Goal: Entertainment & Leisure: Browse casually

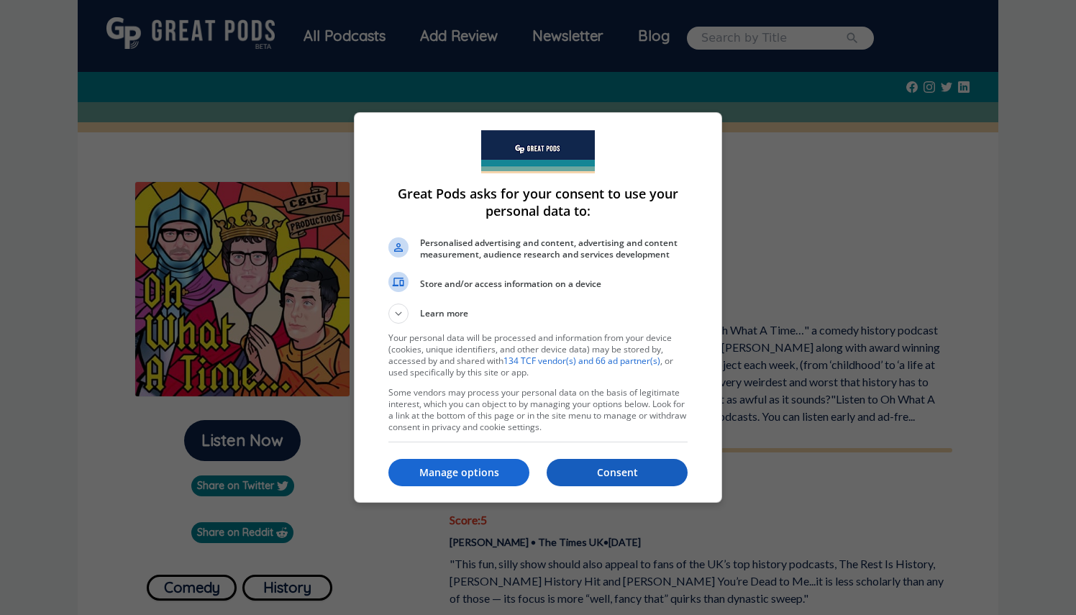
click at [594, 481] on button "Consent" at bounding box center [617, 472] width 141 height 27
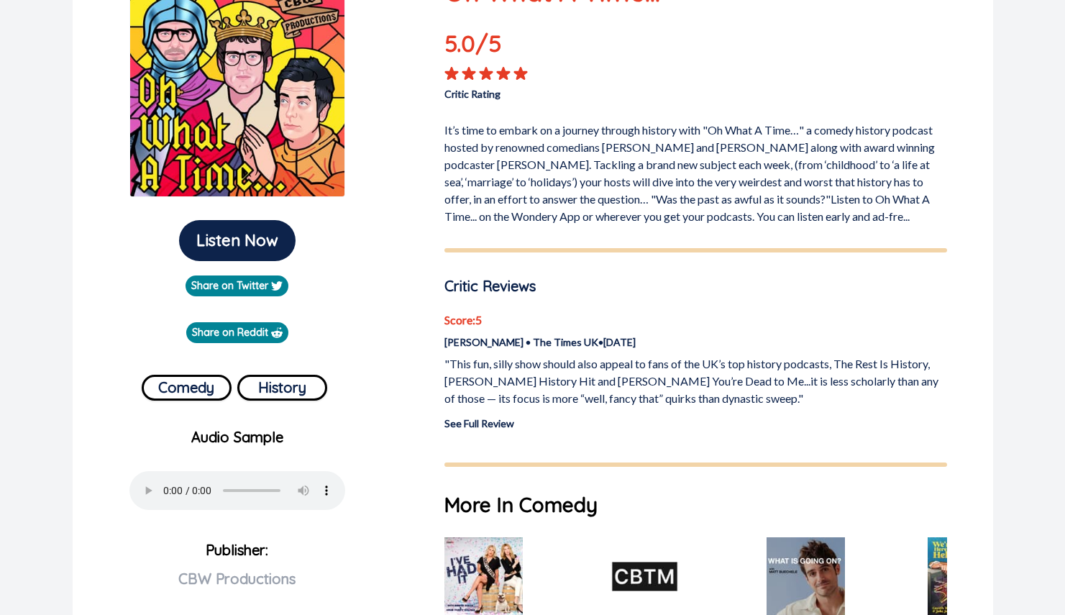
scroll to position [215, 0]
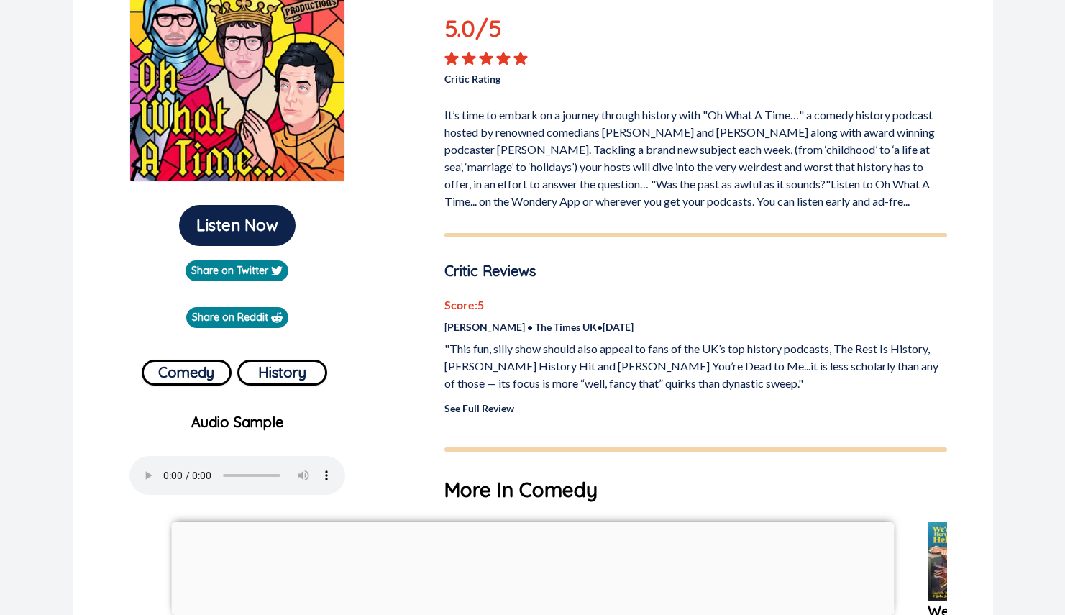
drag, startPoint x: 498, startPoint y: 359, endPoint x: 640, endPoint y: 381, distance: 143.4
click at [640, 381] on p ""This fun, silly show should also appeal to fans of the UK’s top history podcas…" at bounding box center [696, 366] width 503 height 52
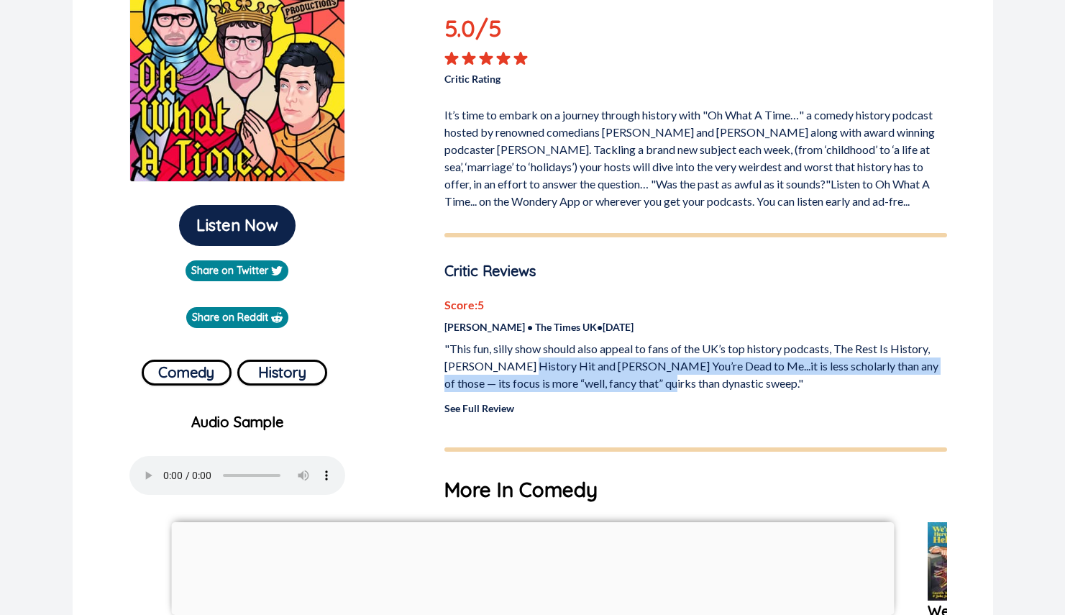
click at [640, 381] on p ""This fun, silly show should also appeal to fans of the UK’s top history podcas…" at bounding box center [696, 366] width 503 height 52
click at [663, 385] on p ""This fun, silly show should also appeal to fans of the UK’s top history podcas…" at bounding box center [696, 366] width 503 height 52
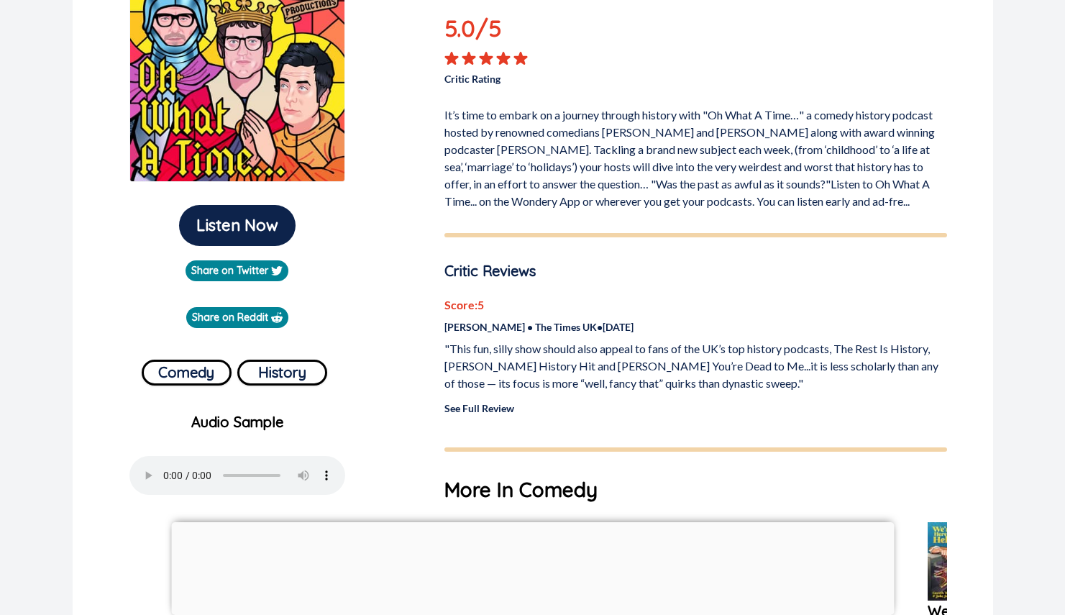
drag, startPoint x: 663, startPoint y: 385, endPoint x: 483, endPoint y: 350, distance: 183.3
click at [483, 350] on p ""This fun, silly show should also appeal to fans of the UK’s top history podcas…" at bounding box center [696, 366] width 503 height 52
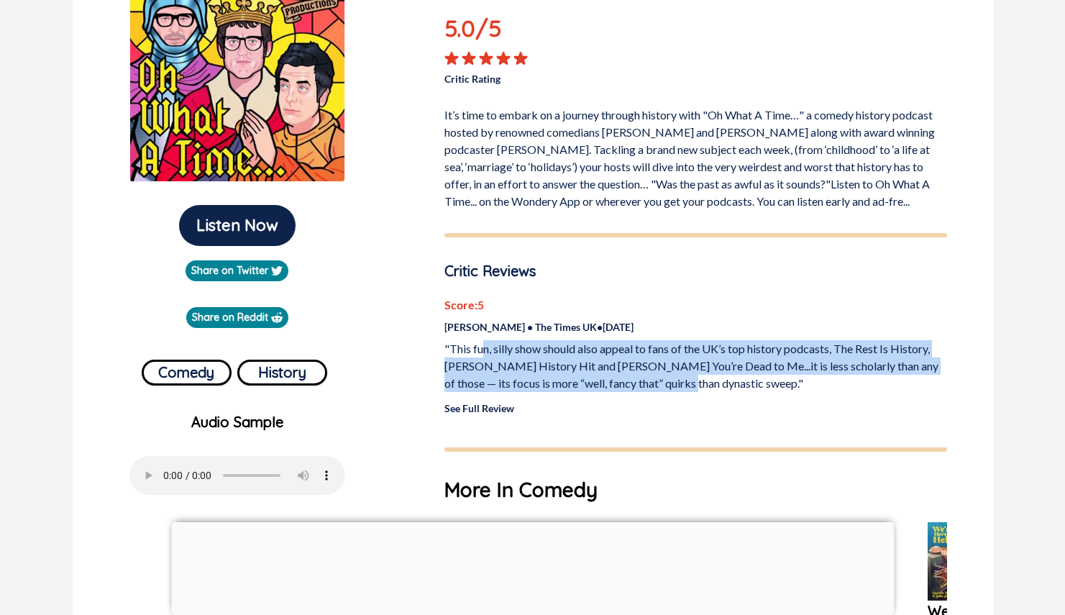
click at [483, 350] on p ""This fun, silly show should also appeal to fans of the UK’s top history podcas…" at bounding box center [696, 366] width 503 height 52
drag, startPoint x: 502, startPoint y: 350, endPoint x: 511, endPoint y: 351, distance: 8.7
click at [511, 351] on p ""This fun, silly show should also appeal to fans of the UK’s top history podcas…" at bounding box center [696, 366] width 503 height 52
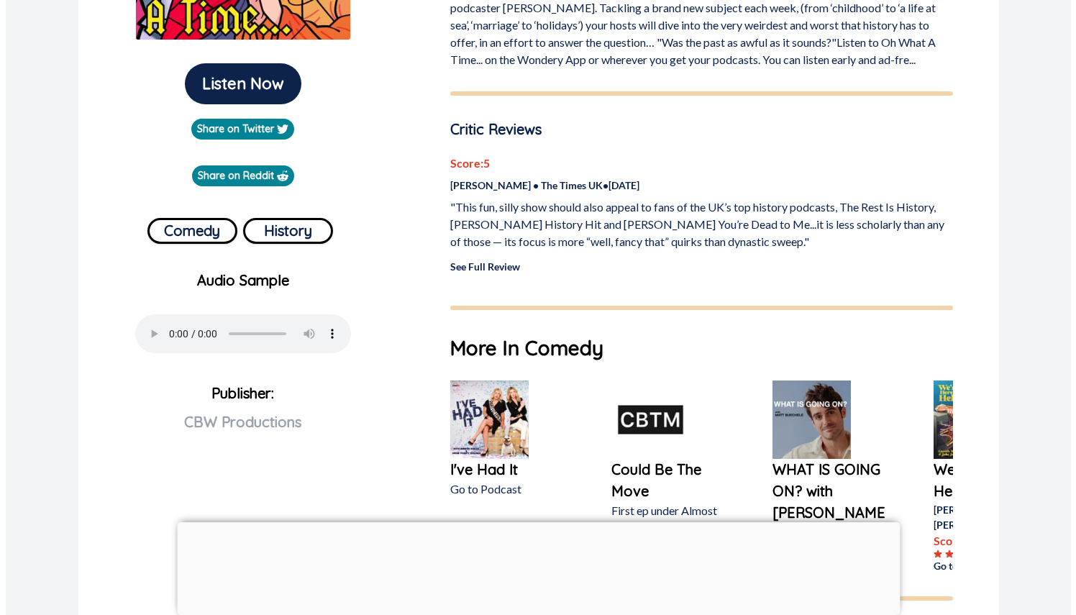
scroll to position [359, 0]
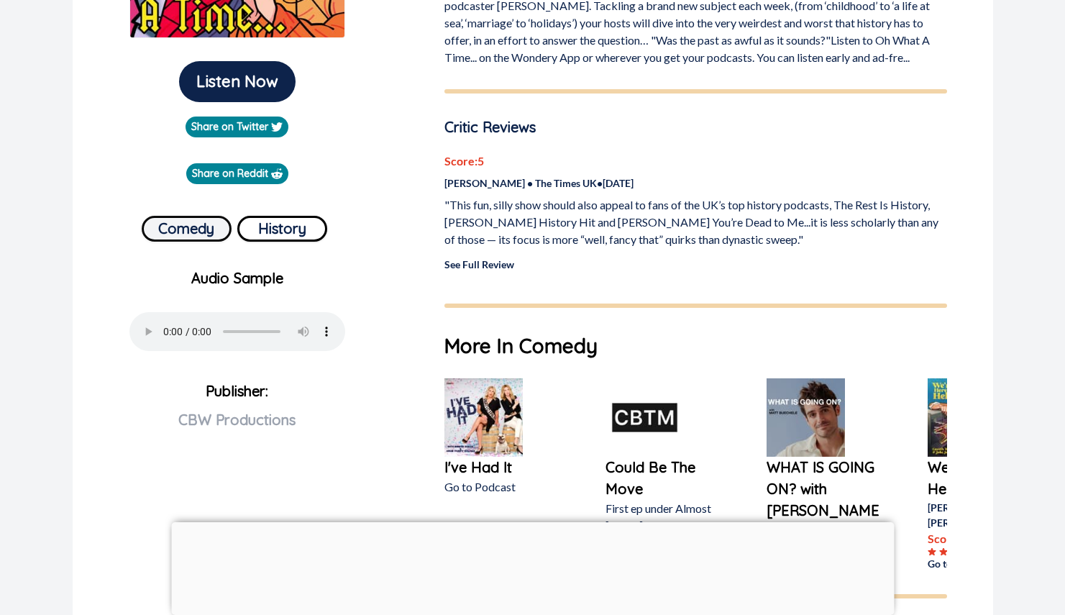
click at [201, 222] on button "Comedy" at bounding box center [187, 229] width 90 height 26
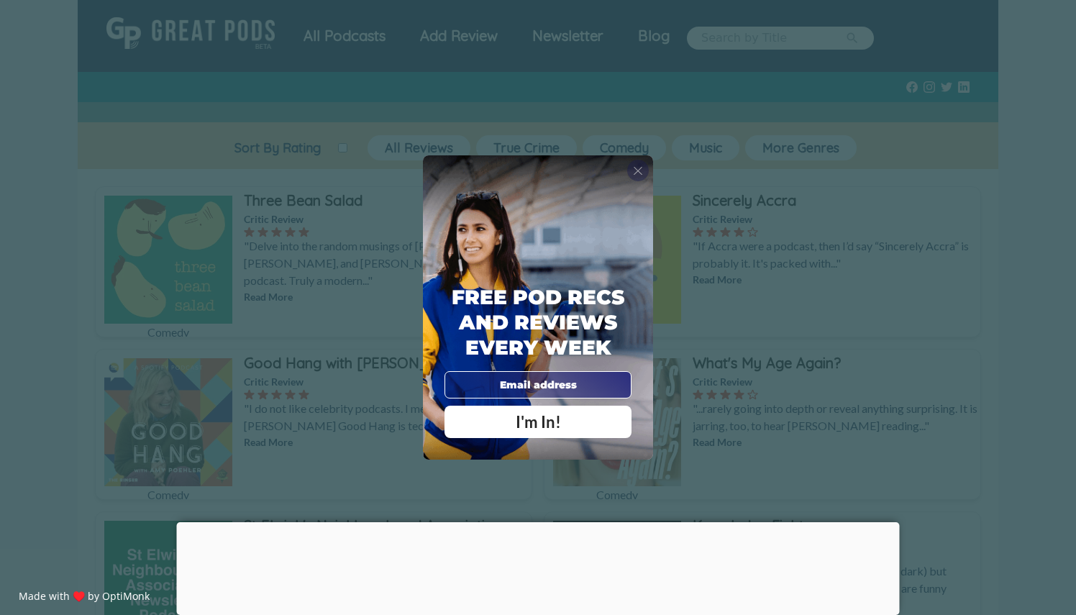
click at [640, 170] on span "X" at bounding box center [638, 170] width 10 height 14
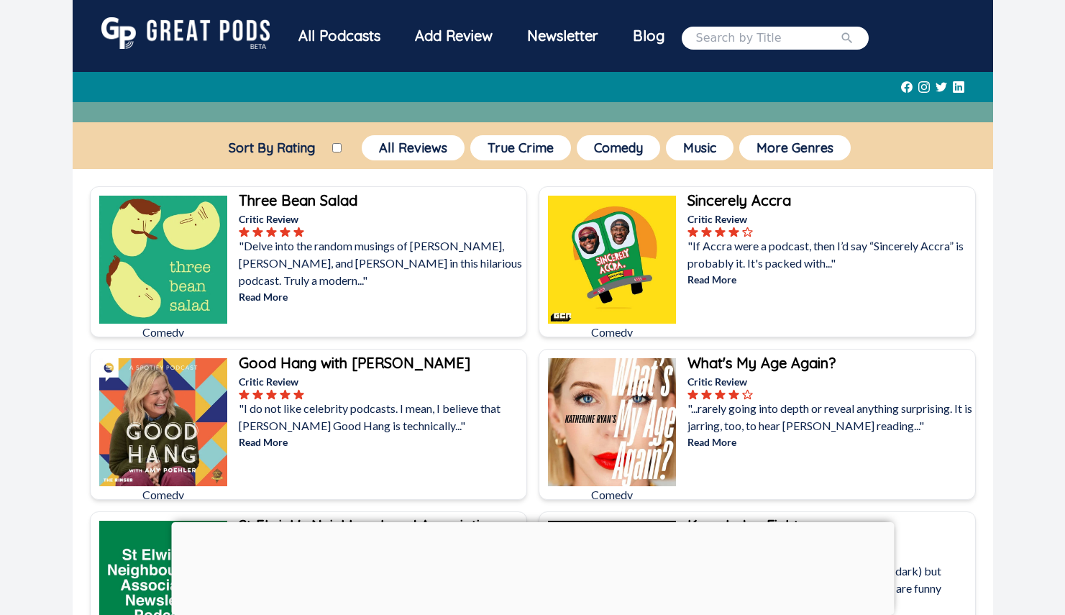
scroll to position [72, 0]
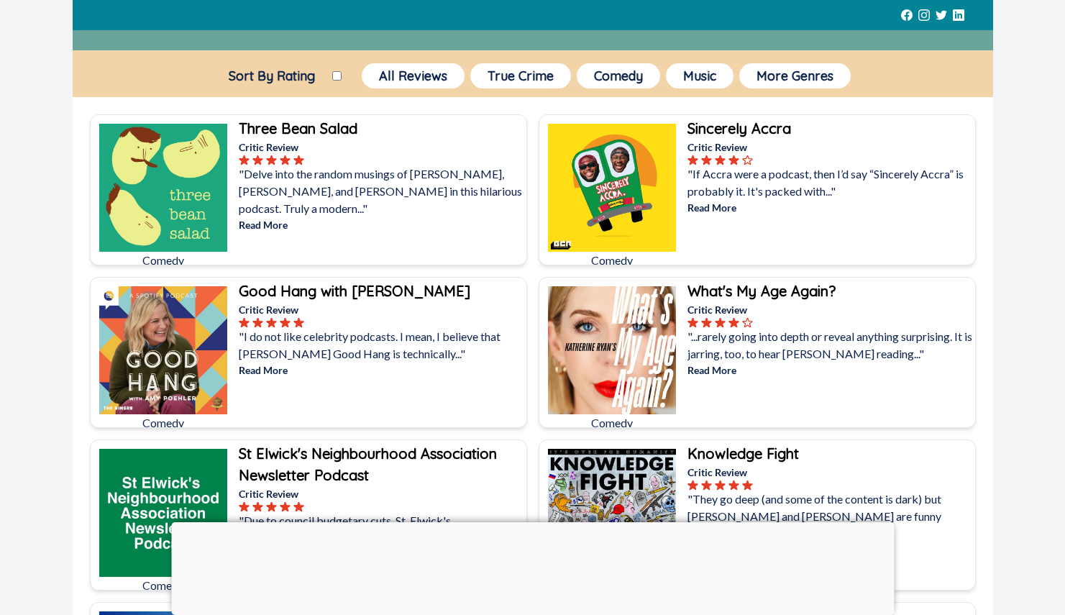
click at [725, 204] on p "Read More" at bounding box center [830, 207] width 285 height 15
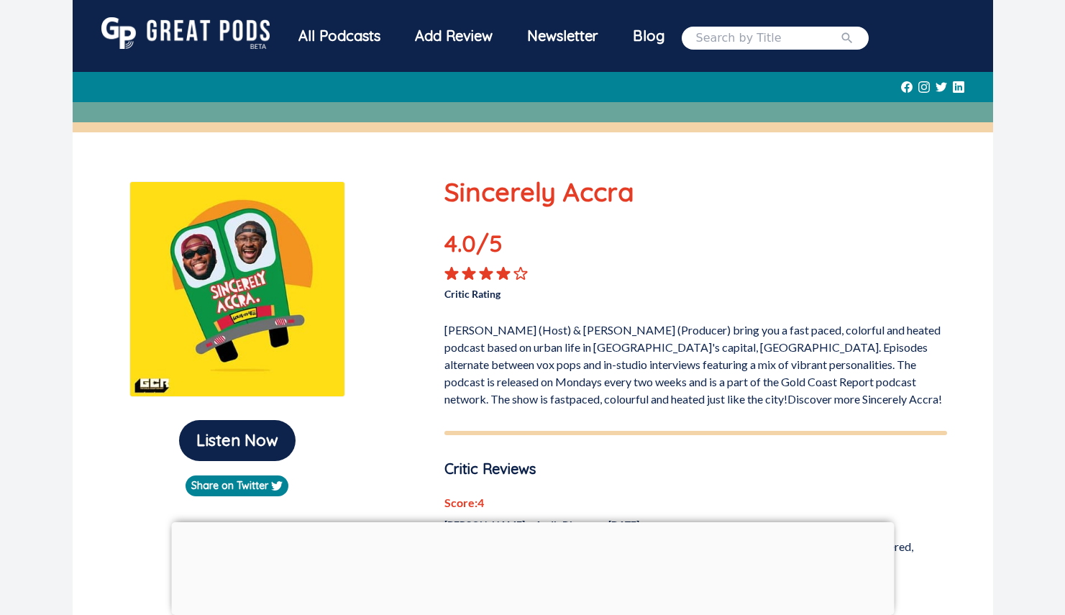
drag, startPoint x: 473, startPoint y: 333, endPoint x: 568, endPoint y: 382, distance: 106.8
click at [569, 383] on p "[PERSON_NAME] (Host) & [PERSON_NAME] (Producer) bring you a fast paced, colorfu…" at bounding box center [696, 362] width 503 height 92
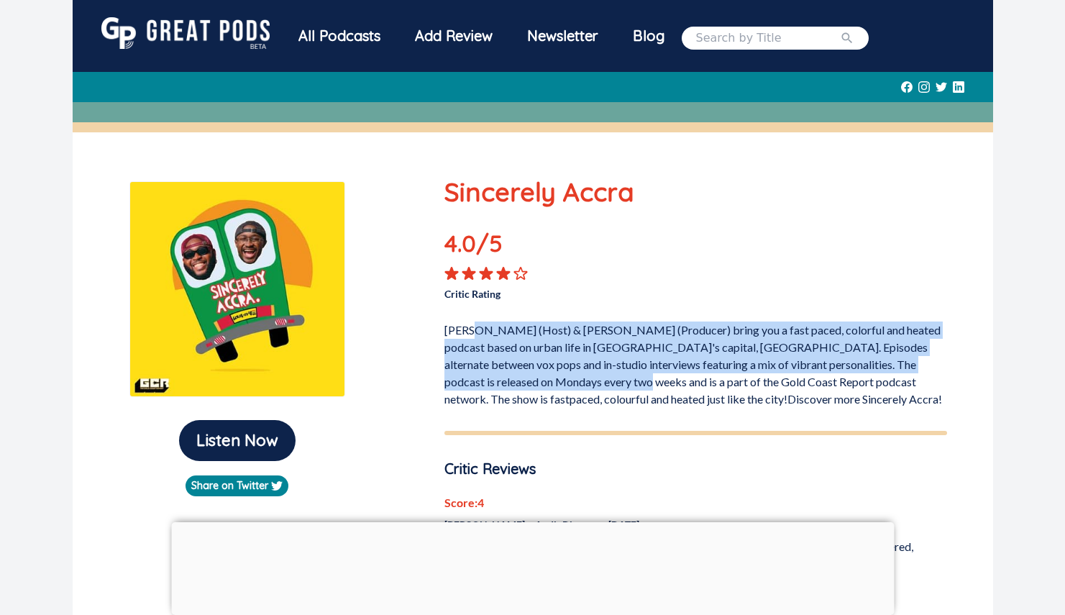
click at [569, 383] on p "[PERSON_NAME] (Host) & [PERSON_NAME] (Producer) bring you a fast paced, colorfu…" at bounding box center [696, 362] width 503 height 92
click at [561, 376] on p "[PERSON_NAME] (Host) & [PERSON_NAME] (Producer) bring you a fast paced, colorfu…" at bounding box center [696, 362] width 503 height 92
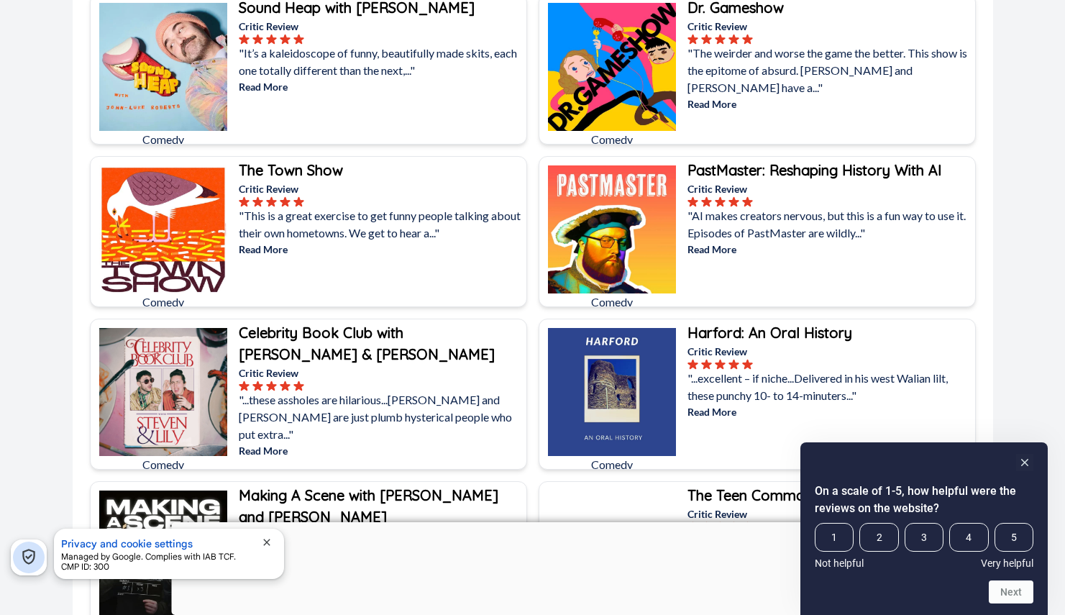
scroll to position [1154, 0]
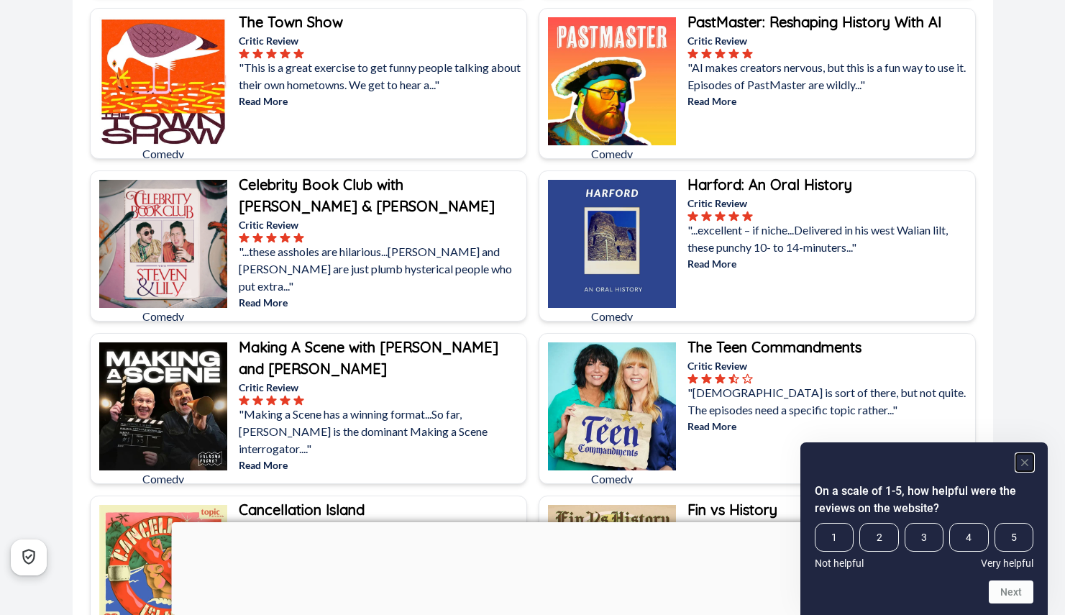
click at [1025, 462] on icon "Hide survey" at bounding box center [1025, 462] width 7 height 7
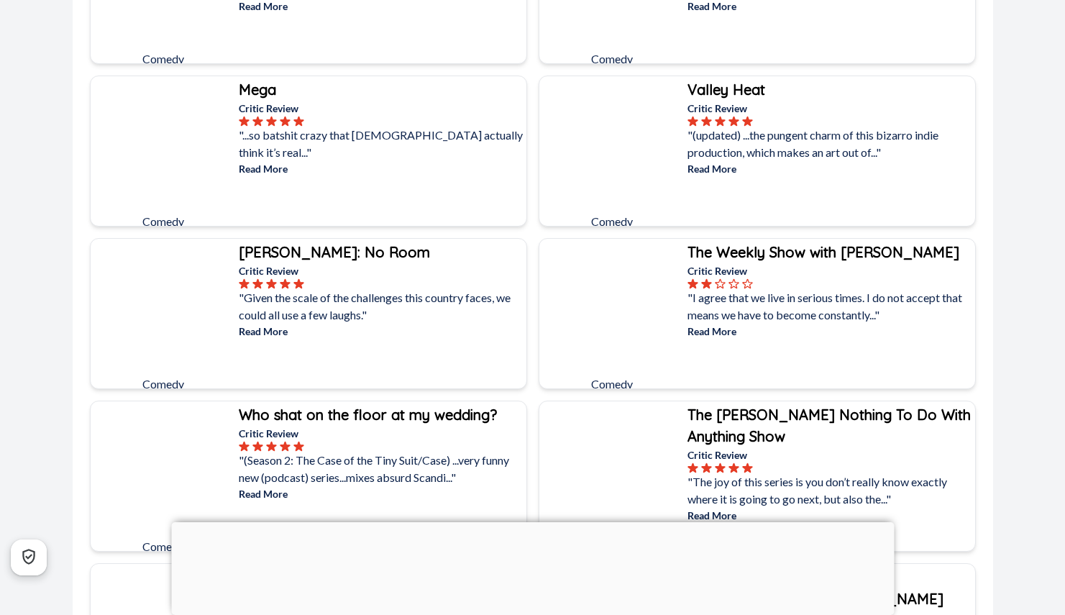
scroll to position [5699, 0]
